Goal: Information Seeking & Learning: Learn about a topic

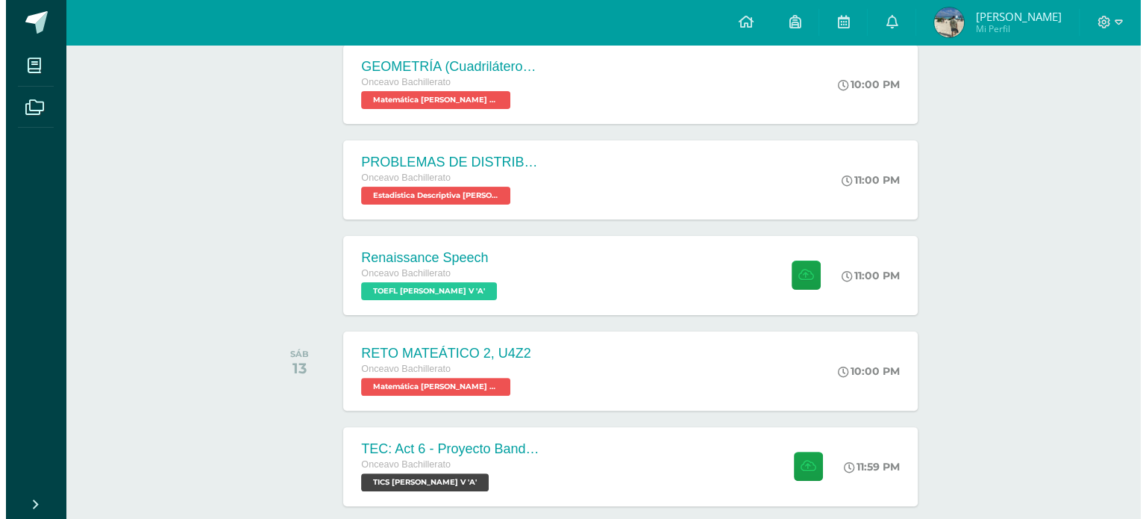
scroll to position [346, 0]
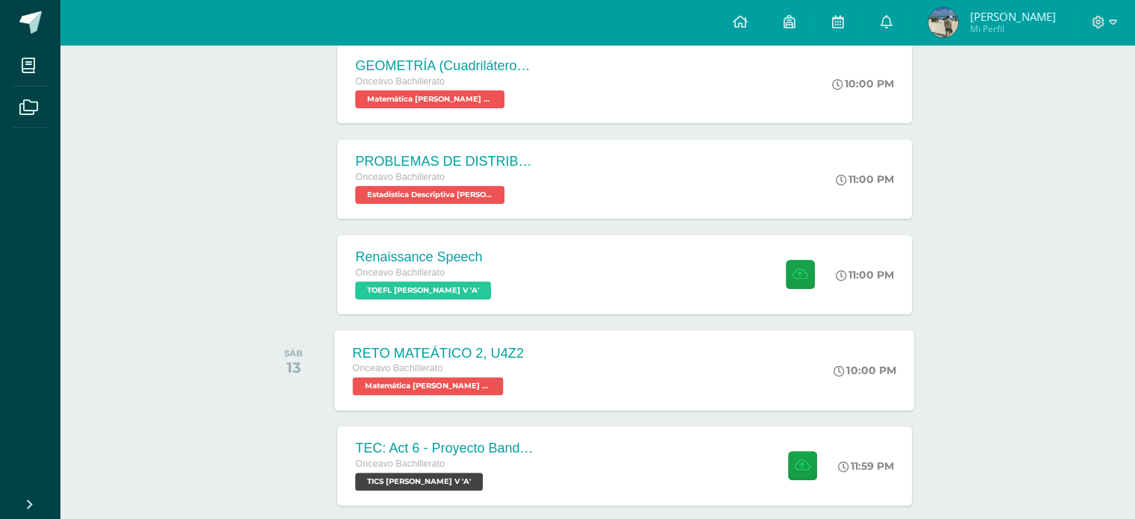
click at [455, 360] on div "Onceavo Bachillerato" at bounding box center [439, 368] width 172 height 16
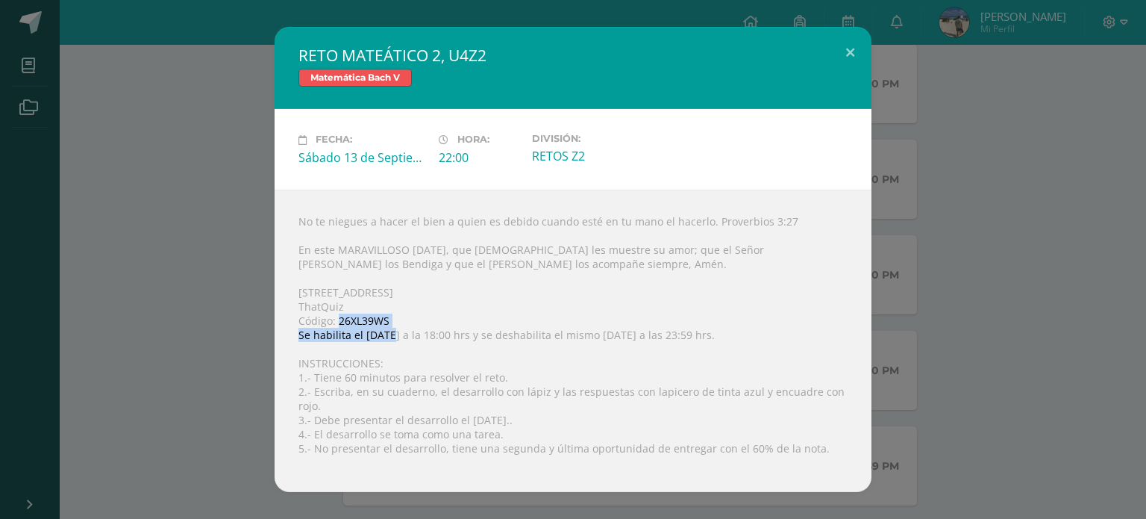
drag, startPoint x: 339, startPoint y: 328, endPoint x: 387, endPoint y: 335, distance: 48.3
click at [387, 335] on div "No te niegues a hacer el bien a quien es debido cuando esté en tu mano el hacer…" at bounding box center [573, 341] width 597 height 302
click at [381, 325] on div "No te niegues a hacer el bien a quien es debido cuando esté en tu mano el hacer…" at bounding box center [573, 341] width 597 height 302
drag, startPoint x: 388, startPoint y: 326, endPoint x: 339, endPoint y: 331, distance: 49.5
click at [339, 331] on div "No te niegues a hacer el bien a quien es debido cuando esté en tu mano el hacer…" at bounding box center [573, 341] width 597 height 302
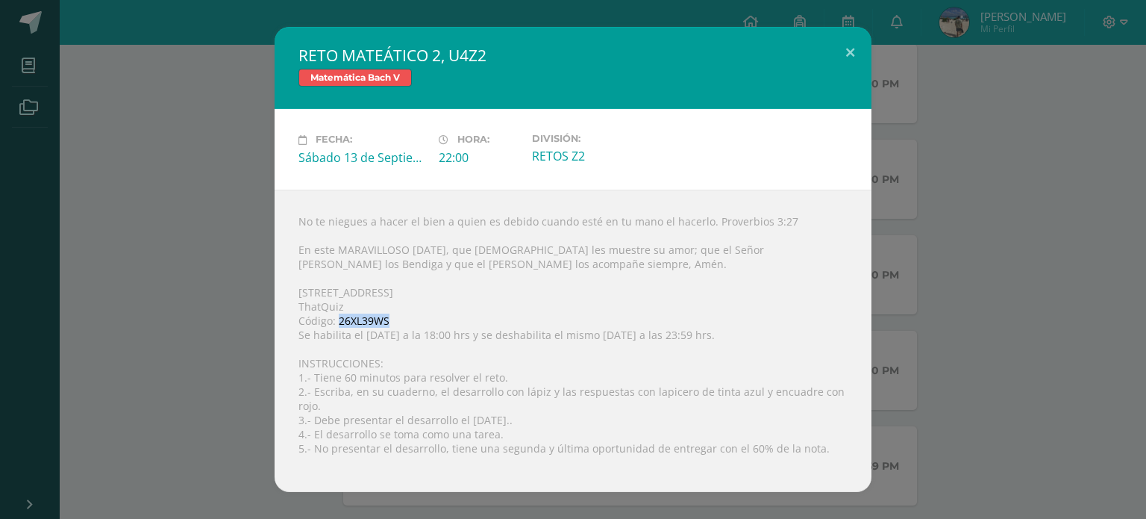
copy div "26XL39WS"
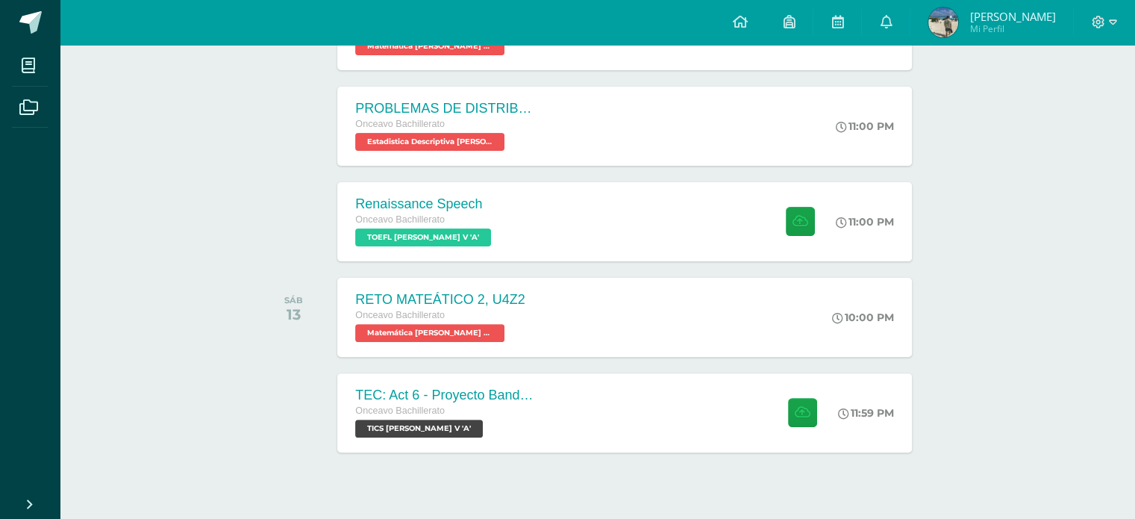
scroll to position [400, 0]
click at [660, 302] on div "RETO MATEÁTICO 2, U4Z2 Onceavo Bachillerato Matemática [PERSON_NAME] V 'A' 10:0…" at bounding box center [625, 316] width 580 height 80
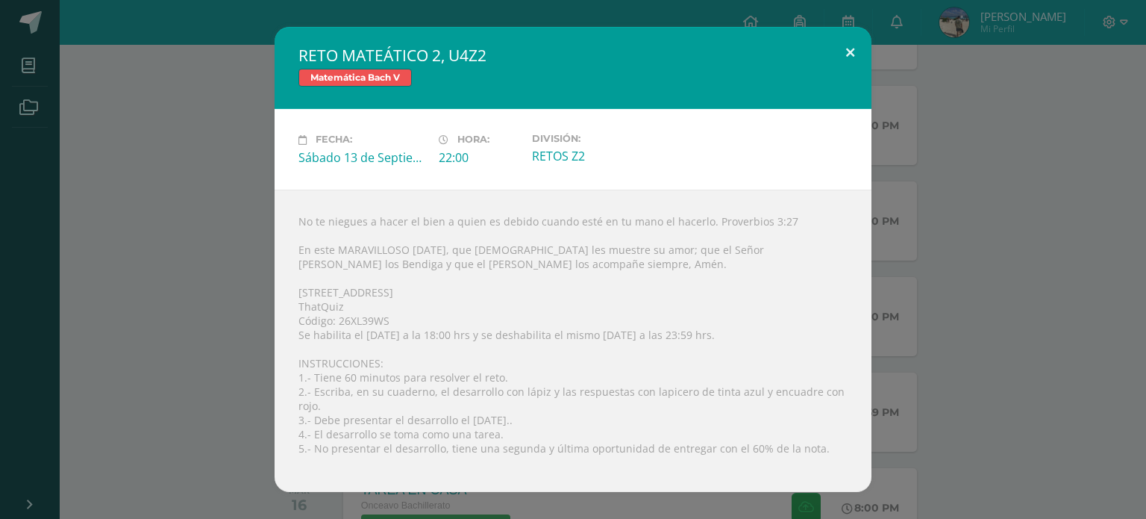
click at [836, 72] on button at bounding box center [850, 52] width 43 height 51
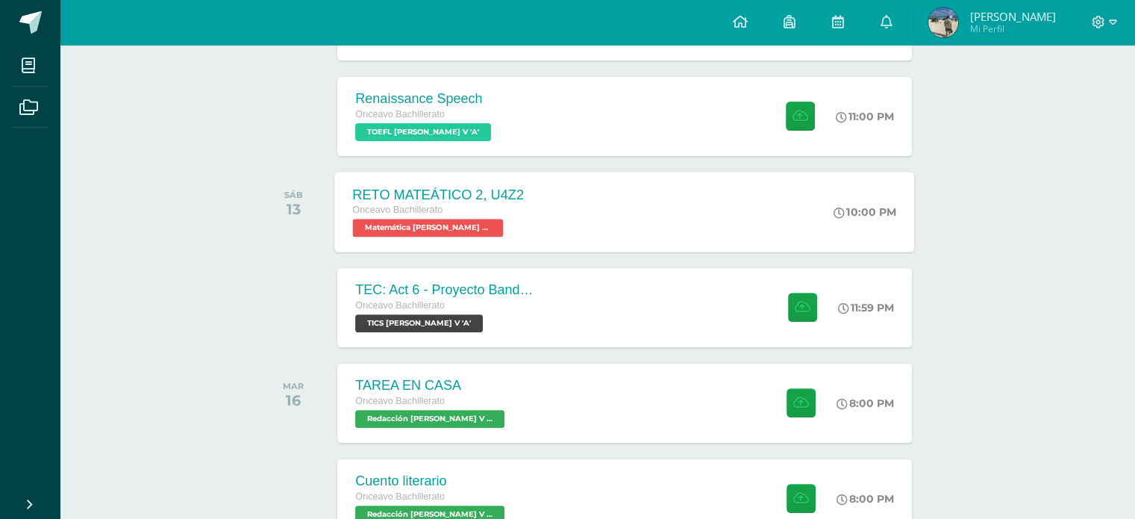
scroll to position [505, 0]
click at [596, 293] on div "TEC: Act 6 - Proyecto Bandera Verde Onceavo Bachillerato TICS [PERSON_NAME] V '…" at bounding box center [624, 307] width 574 height 79
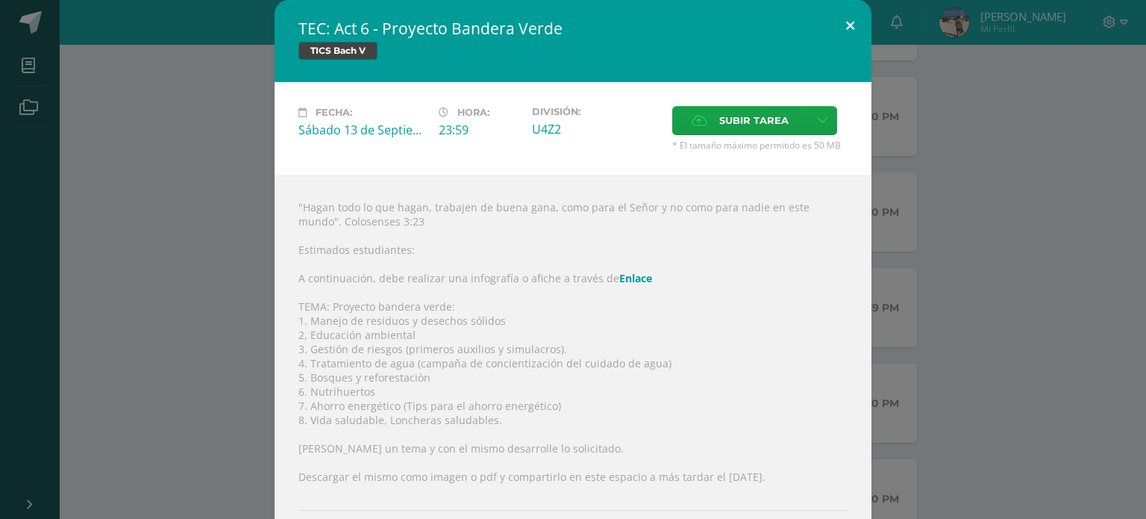
click at [842, 19] on button at bounding box center [850, 25] width 43 height 51
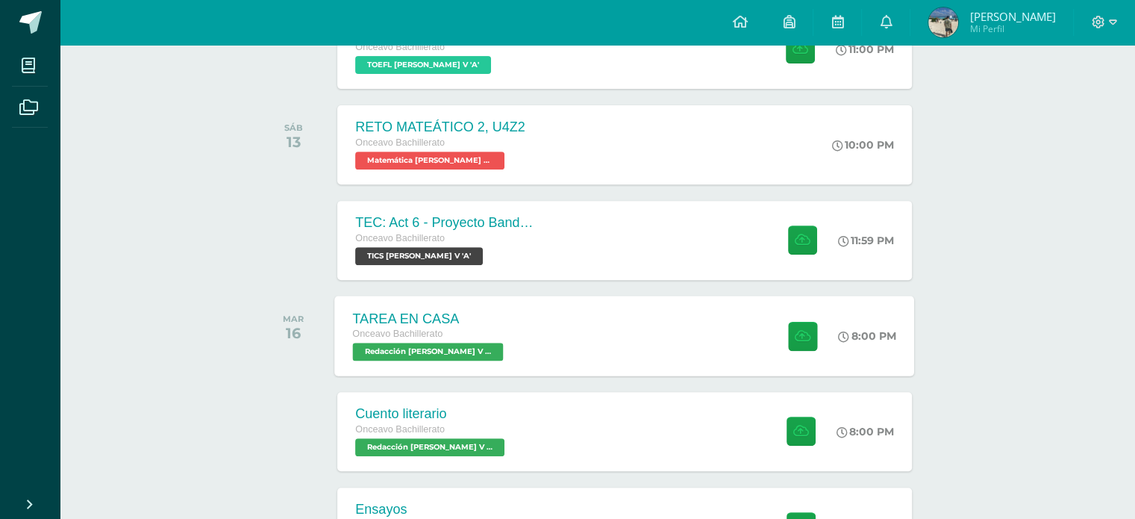
scroll to position [573, 0]
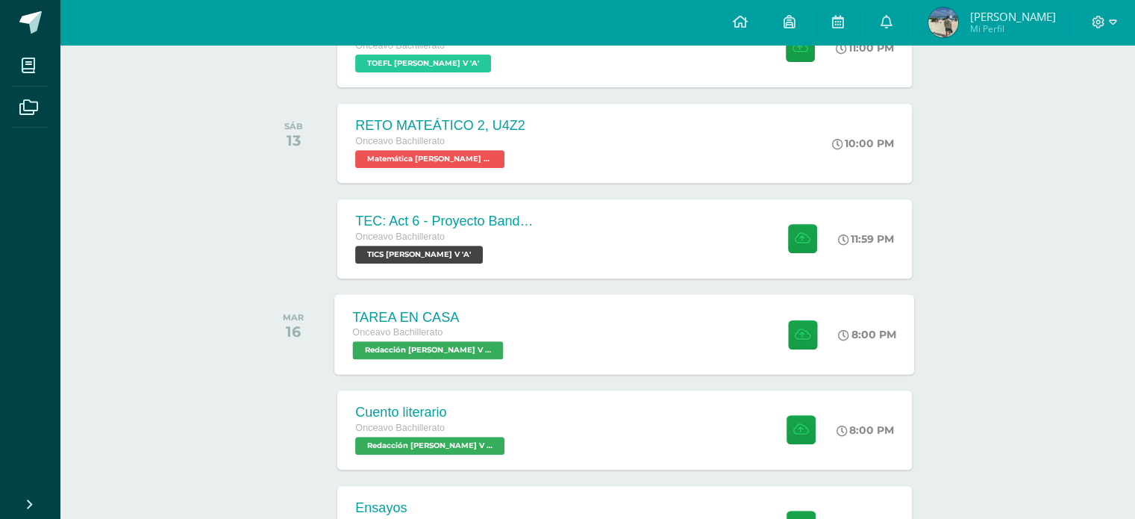
click at [508, 331] on div "TAREA EN CASA Onceavo Bachillerato Redacción [PERSON_NAME] V 'A' 8:00 PM TAREA …" at bounding box center [625, 334] width 580 height 80
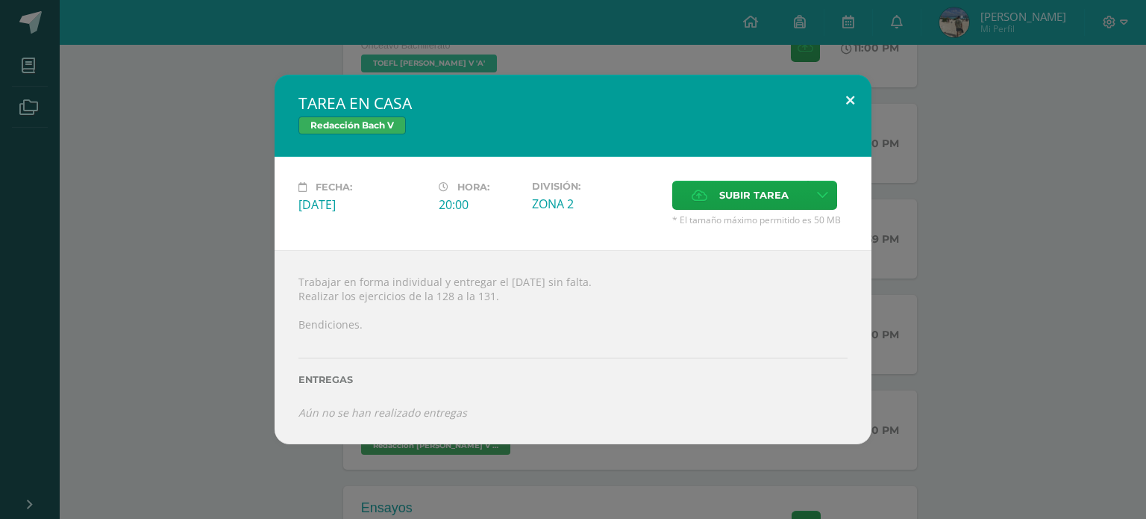
click at [850, 96] on button at bounding box center [850, 100] width 43 height 51
